Goal: Task Accomplishment & Management: Manage account settings

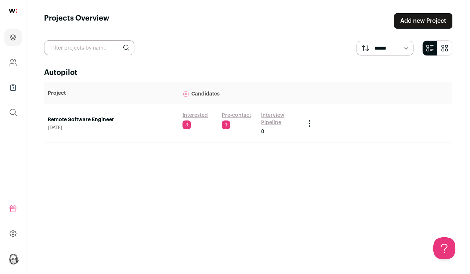
click at [268, 117] on link "Interview Pipeline" at bounding box center [279, 119] width 36 height 15
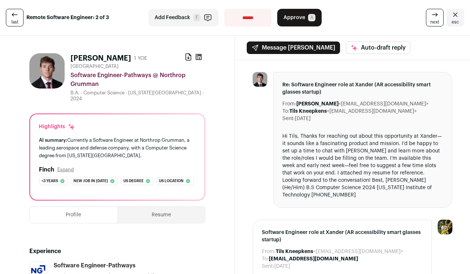
click at [149, 211] on button "Resume" at bounding box center [161, 215] width 87 height 16
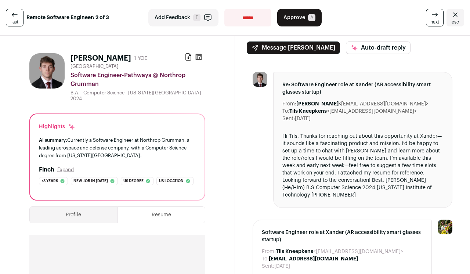
select select "**********"
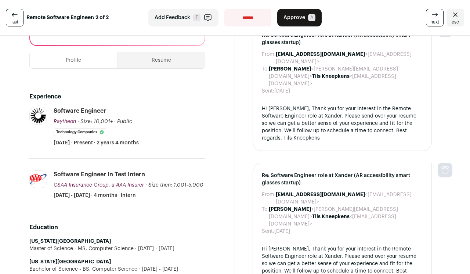
scroll to position [130, 0]
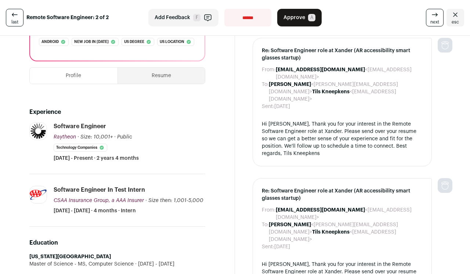
click at [168, 76] on button "Resume" at bounding box center [161, 76] width 87 height 16
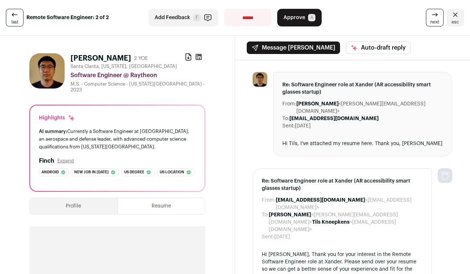
scroll to position [0, 0]
click at [299, 20] on span "Approve" at bounding box center [295, 17] width 22 height 7
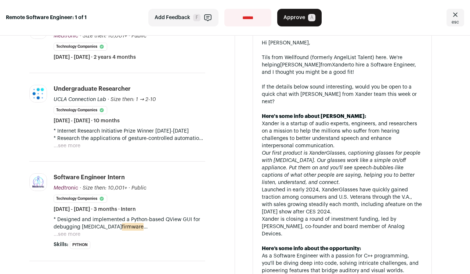
scroll to position [222, 0]
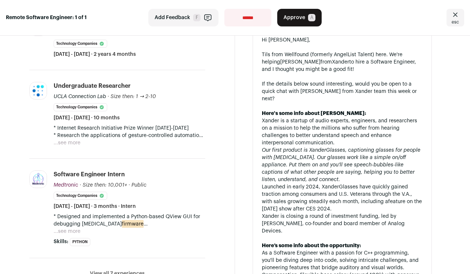
click at [62, 147] on button "...see more" at bounding box center [67, 142] width 27 height 7
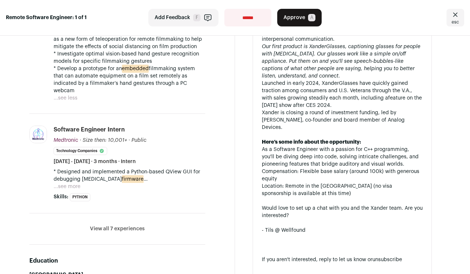
scroll to position [326, 0]
click at [73, 190] on button "...see more" at bounding box center [67, 186] width 27 height 7
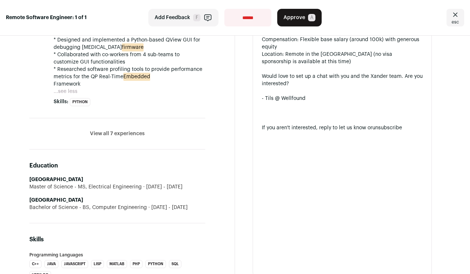
scroll to position [459, 0]
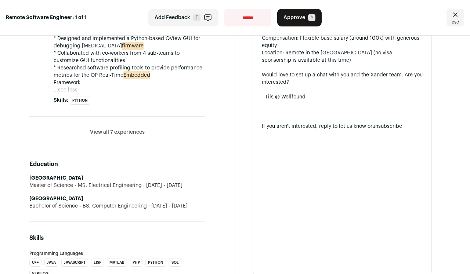
click at [132, 136] on button "View all 7 experiences" at bounding box center [117, 132] width 55 height 7
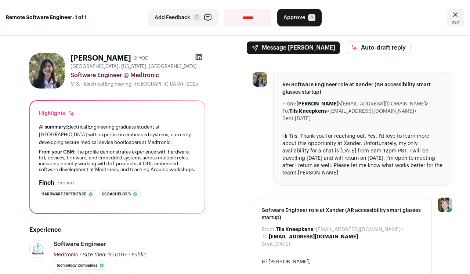
scroll to position [7, 0]
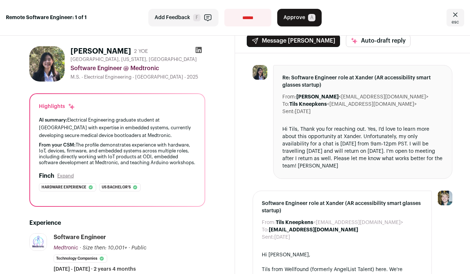
click at [299, 18] on span "Approve" at bounding box center [295, 17] width 22 height 7
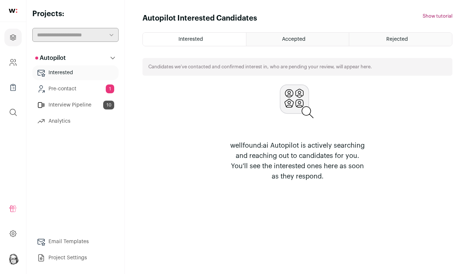
click at [70, 88] on link "Pre-contact 1" at bounding box center [75, 89] width 86 height 15
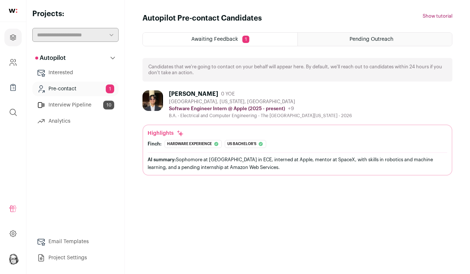
click at [186, 93] on div "Andrew Yin" at bounding box center [193, 93] width 49 height 7
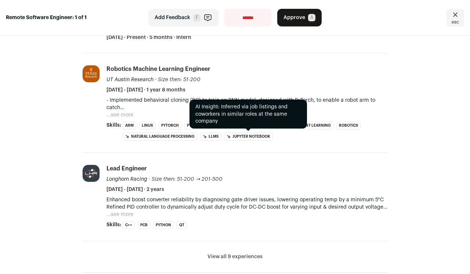
scroll to position [194, 0]
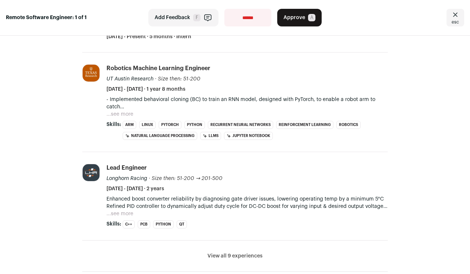
click at [123, 114] on button "...see more" at bounding box center [120, 114] width 27 height 7
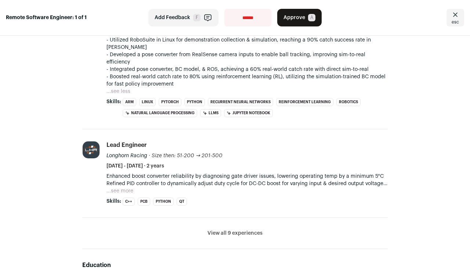
scroll to position [268, 0]
click at [109, 187] on button "...see more" at bounding box center [120, 190] width 27 height 7
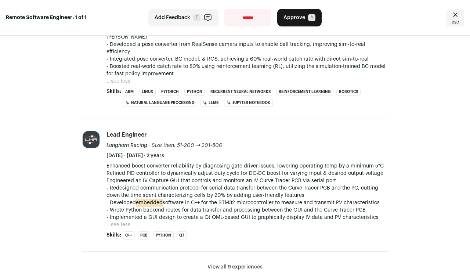
scroll to position [283, 0]
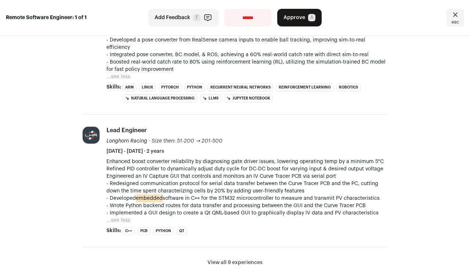
click at [228, 259] on button "View all 9 experiences" at bounding box center [235, 262] width 55 height 7
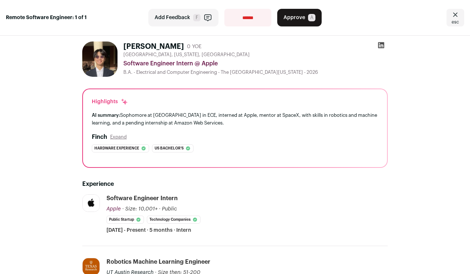
scroll to position [0, 0]
click at [195, 19] on span "F" at bounding box center [196, 17] width 7 height 7
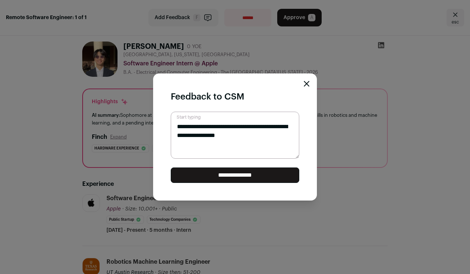
type textarea "**********"
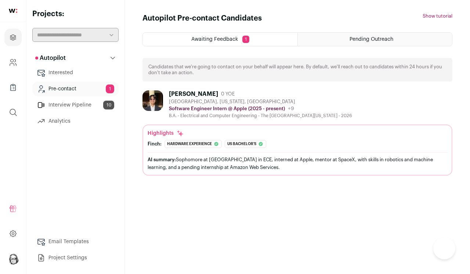
click at [229, 99] on div "Austin, Texas, United States" at bounding box center [260, 102] width 183 height 6
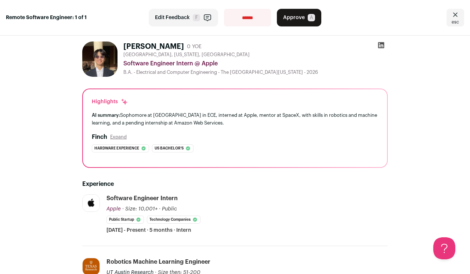
click at [447, 18] on link "esc" at bounding box center [456, 18] width 18 height 18
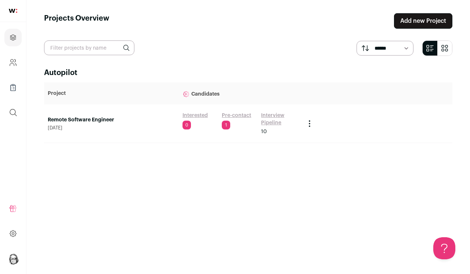
click at [276, 124] on link "Interview Pipeline" at bounding box center [279, 119] width 36 height 15
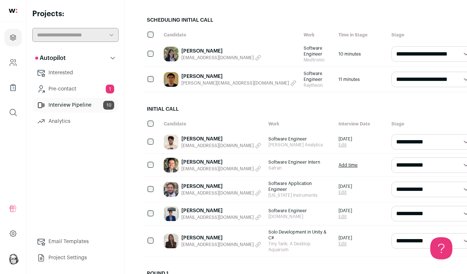
scroll to position [89, 0]
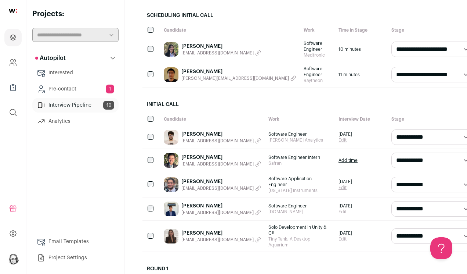
click at [198, 237] on link "[PERSON_NAME]" at bounding box center [221, 232] width 80 height 7
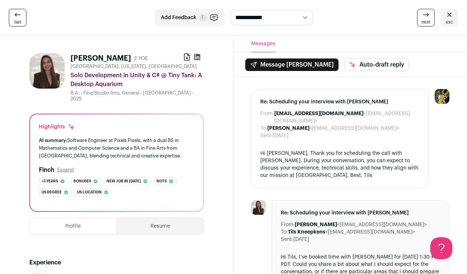
click at [48, 83] on img at bounding box center [46, 70] width 35 height 35
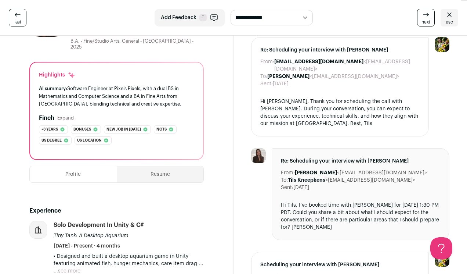
click at [162, 170] on button "Resume" at bounding box center [160, 174] width 87 height 16
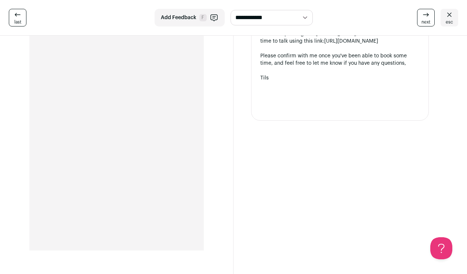
scroll to position [363, 0]
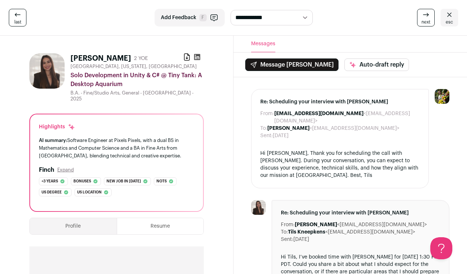
scroll to position [0, 0]
click at [53, 64] on img at bounding box center [46, 70] width 35 height 35
click at [90, 56] on h1 "[PERSON_NAME]" at bounding box center [101, 58] width 61 height 10
drag, startPoint x: 90, startPoint y: 56, endPoint x: 109, endPoint y: 56, distance: 19.8
click at [109, 56] on h1 "[PERSON_NAME]" at bounding box center [101, 58] width 61 height 10
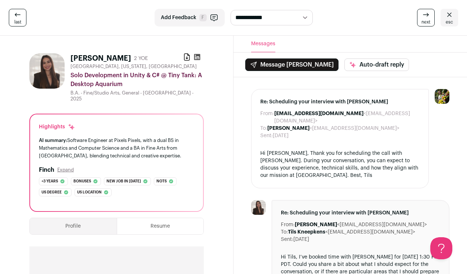
copy h1 "[PERSON_NAME]"
